Goal: Task Accomplishment & Management: Complete application form

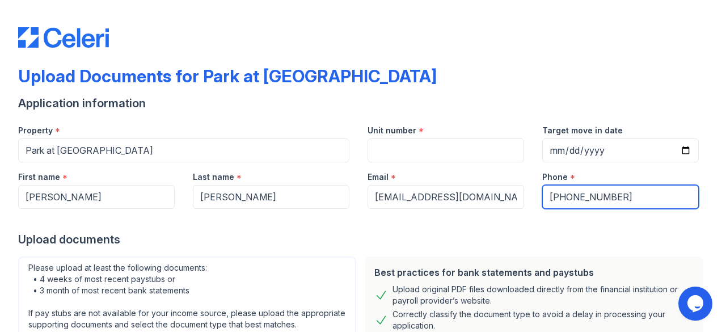
click at [622, 201] on input "+18433216341" at bounding box center [620, 197] width 157 height 24
click at [558, 198] on input "+18433216341" at bounding box center [620, 197] width 157 height 24
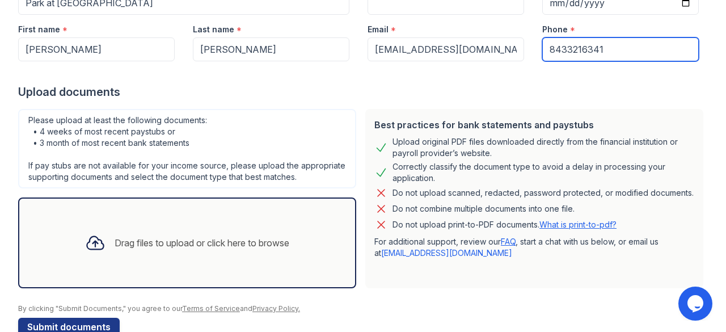
scroll to position [173, 0]
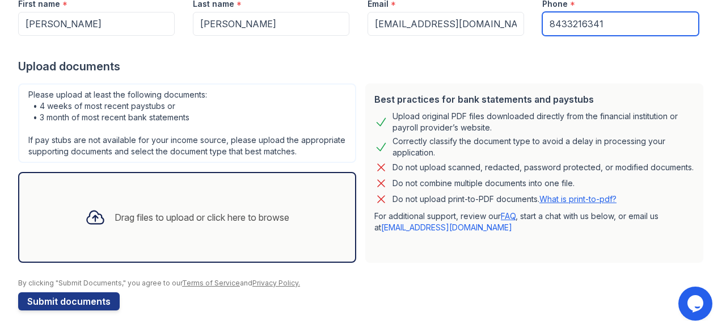
type input "8433216341"
